Goal: Information Seeking & Learning: Find specific fact

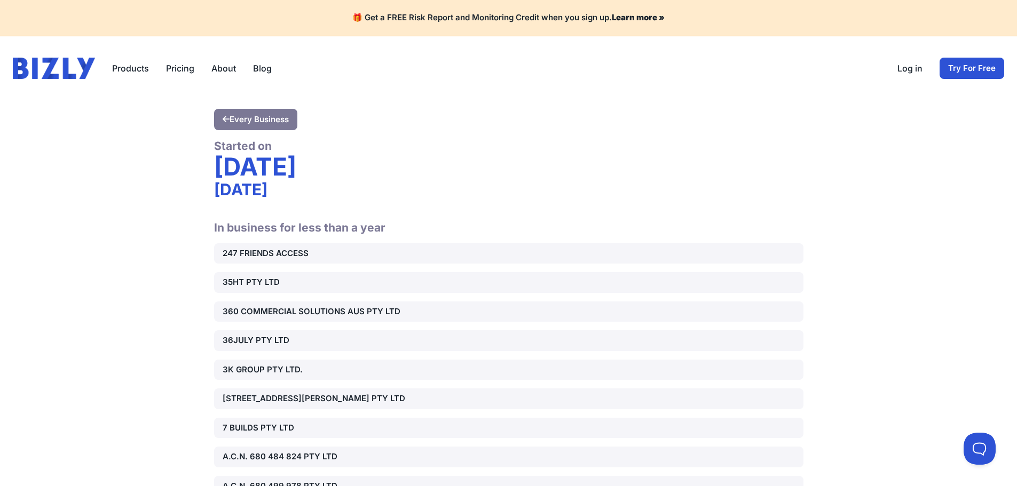
click at [570, 195] on div "4 September 2024" at bounding box center [508, 189] width 589 height 19
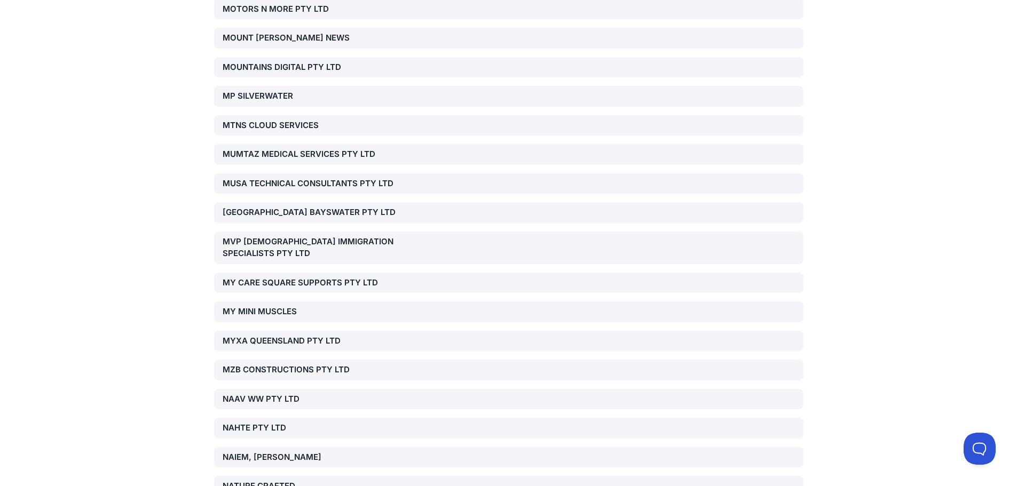
click at [278, 393] on div "NAAV WW PTY LTD" at bounding box center [317, 399] width 188 height 12
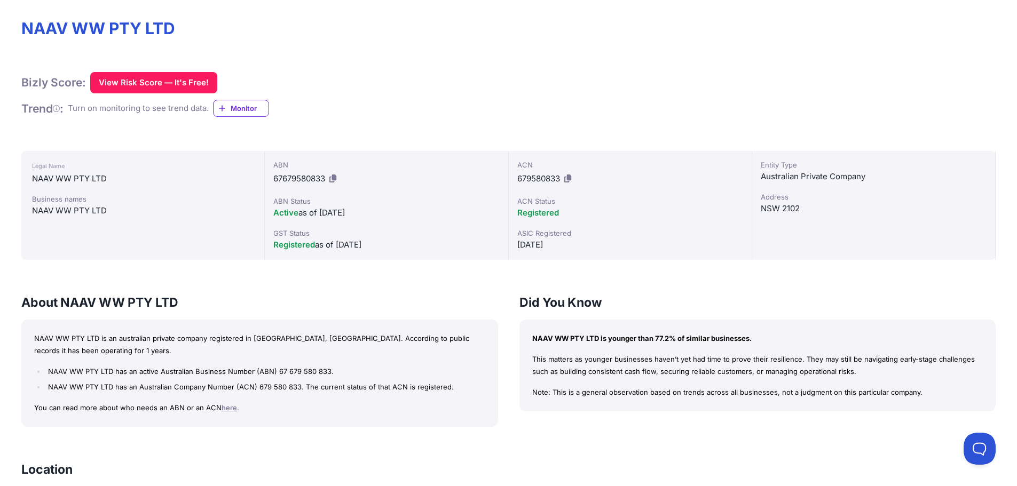
scroll to position [213, 0]
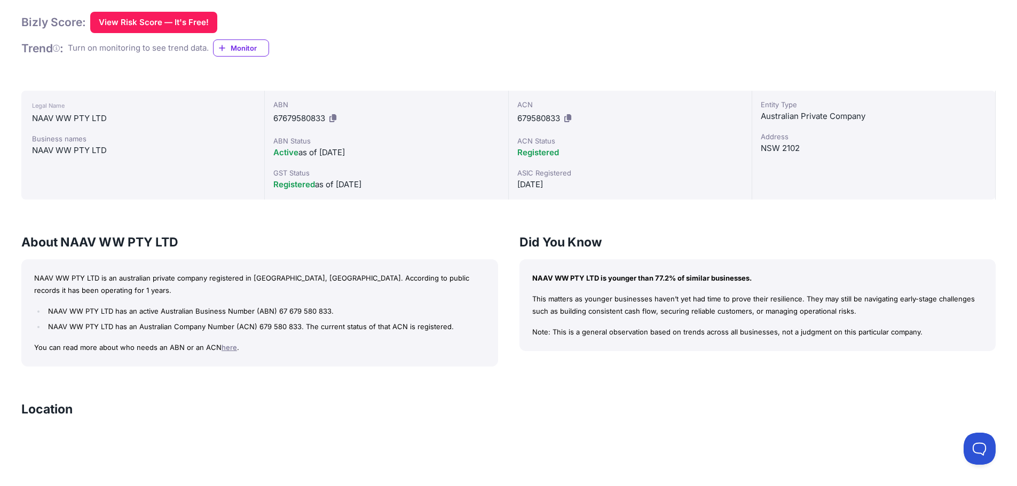
click at [310, 277] on p "NAAV WW PTY LTD is an australian private company registered in [GEOGRAPHIC_DATA…" at bounding box center [259, 284] width 451 height 25
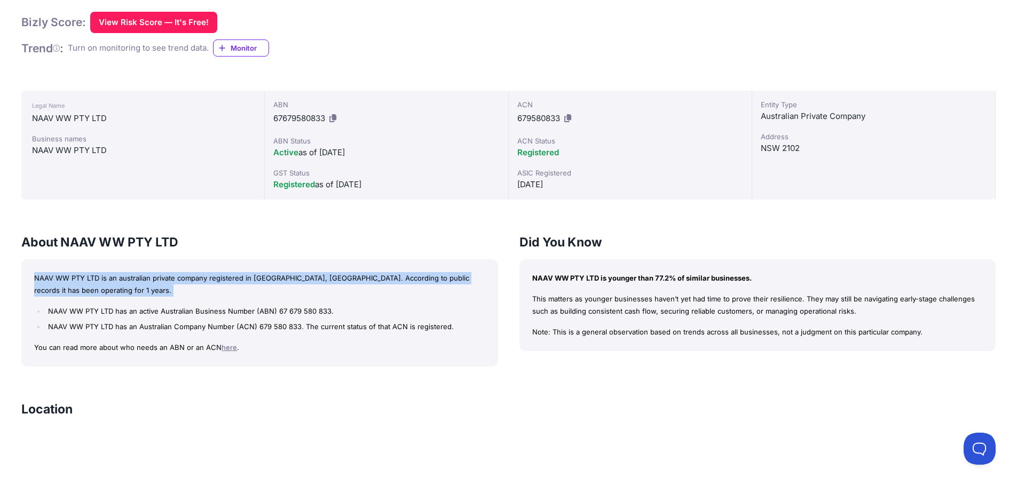
click at [310, 277] on p "NAAV WW PTY LTD is an australian private company registered in [GEOGRAPHIC_DATA…" at bounding box center [259, 284] width 451 height 25
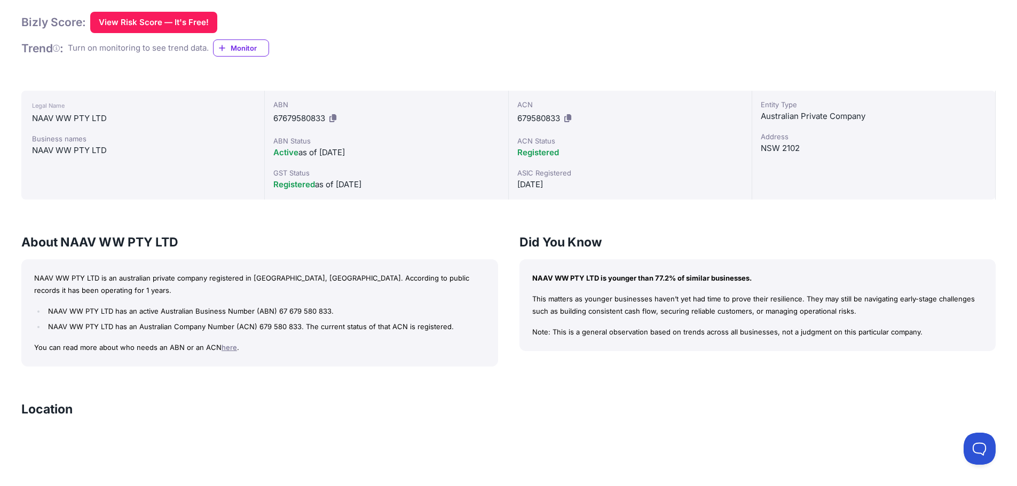
click at [364, 312] on li "NAAV WW PTY LTD has an active Australian Business Number (ABN) 67 679 580 833." at bounding box center [264, 311] width 439 height 12
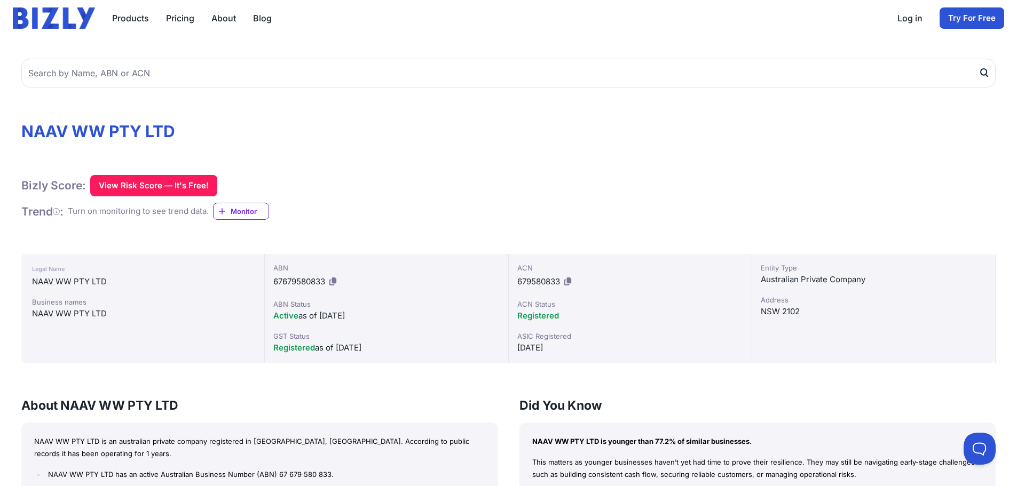
scroll to position [0, 0]
